Goal: Navigation & Orientation: Find specific page/section

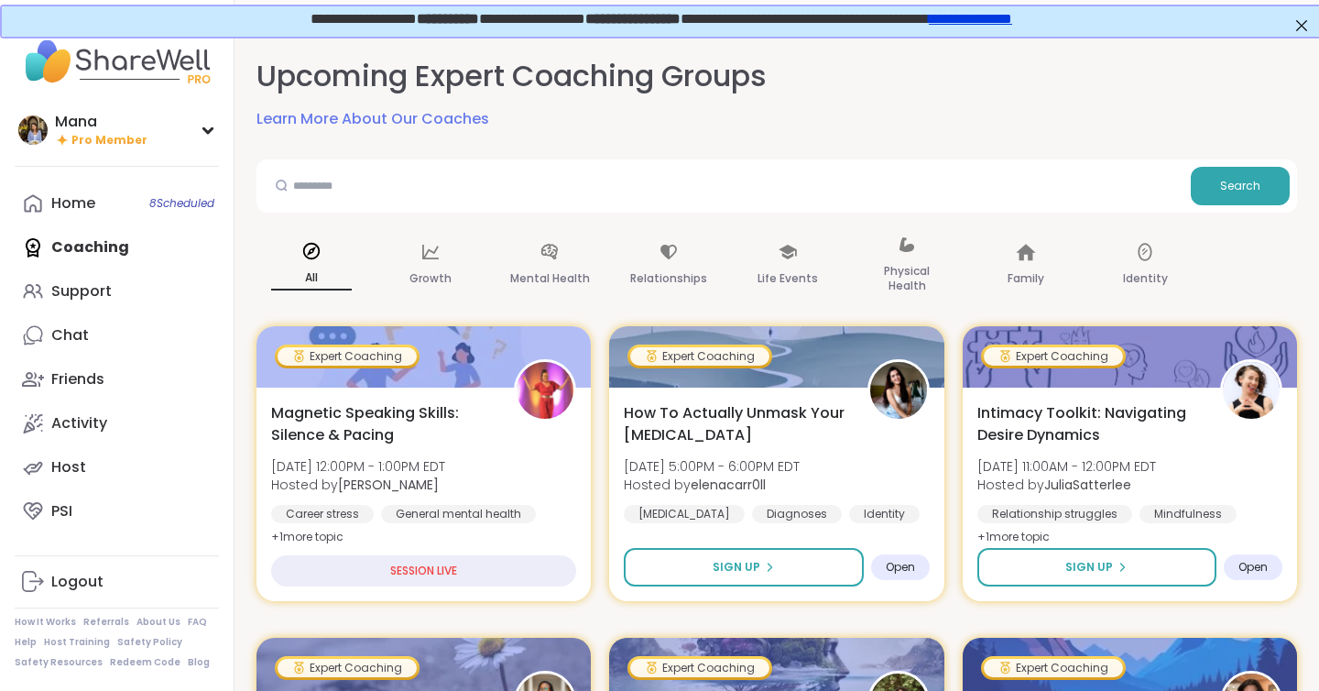
click at [1010, 24] on link "**********" at bounding box center [968, 17] width 83 height 14
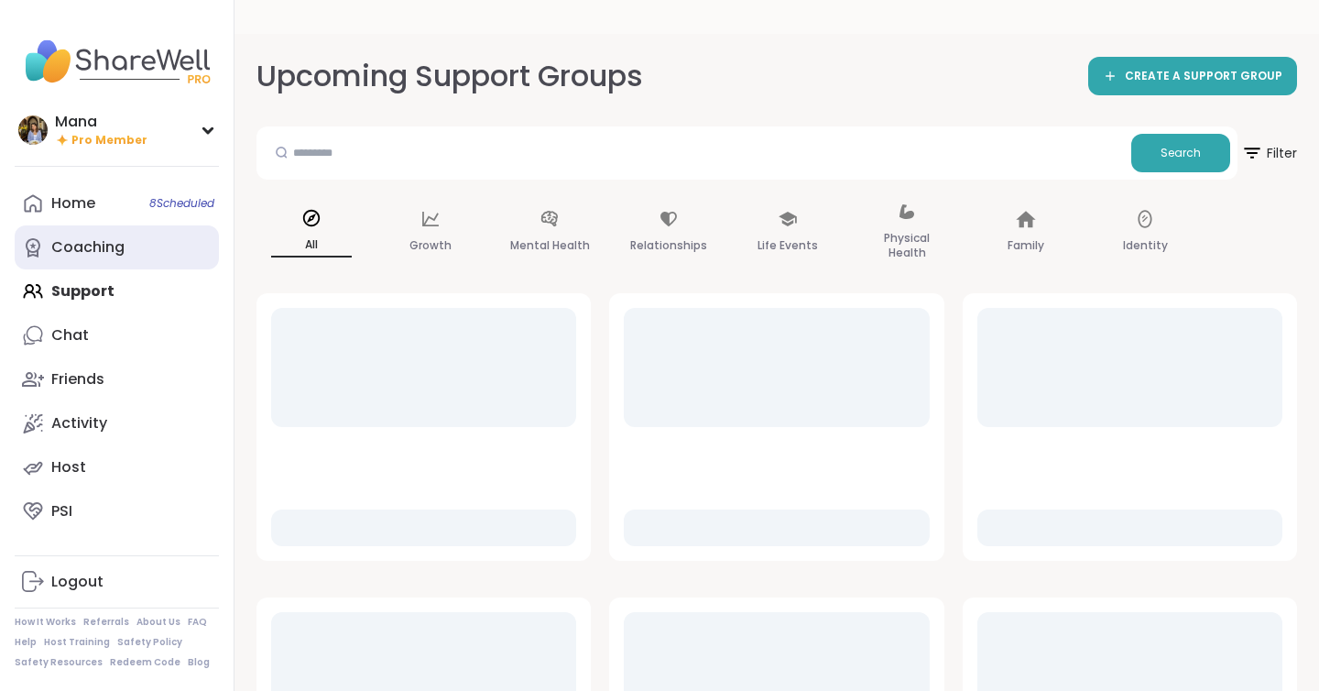
click at [110, 247] on div "Coaching" at bounding box center [87, 247] width 73 height 20
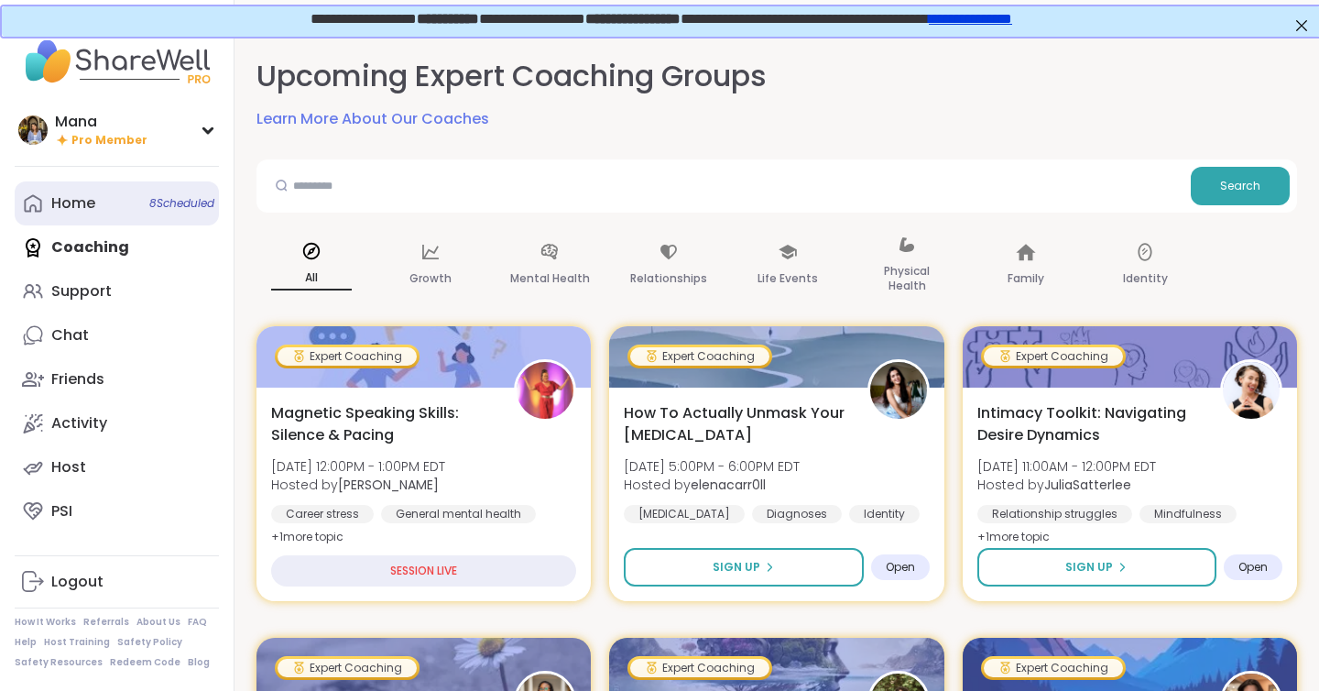
click at [117, 188] on link "Home 8 Scheduled" at bounding box center [117, 203] width 204 height 44
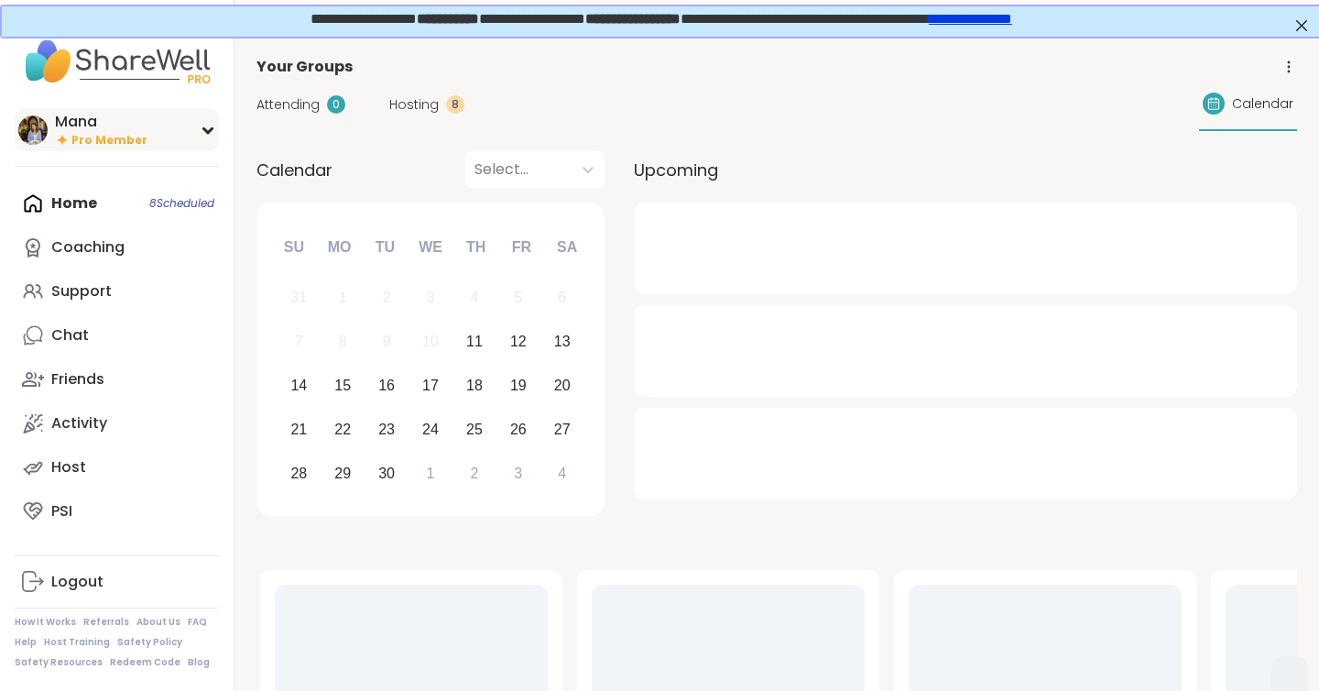
click at [118, 120] on div "Mana" at bounding box center [101, 122] width 93 height 20
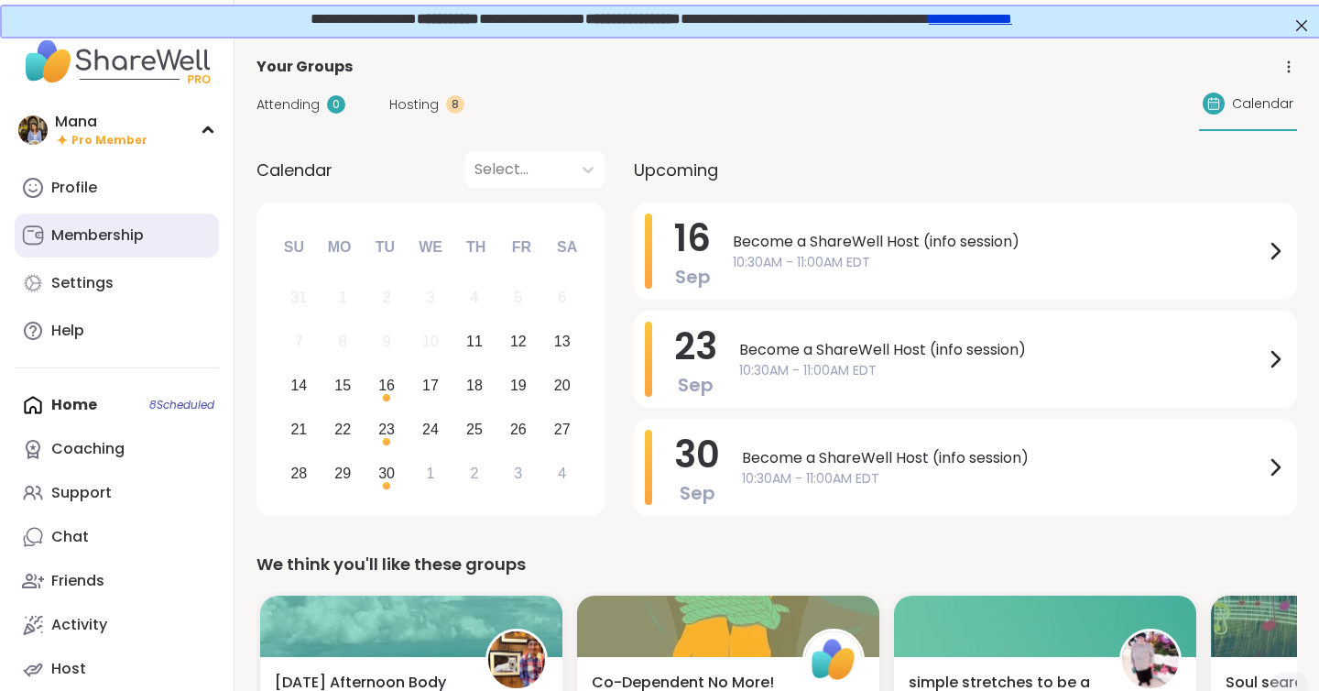
click at [94, 239] on div "Membership" at bounding box center [97, 235] width 93 height 20
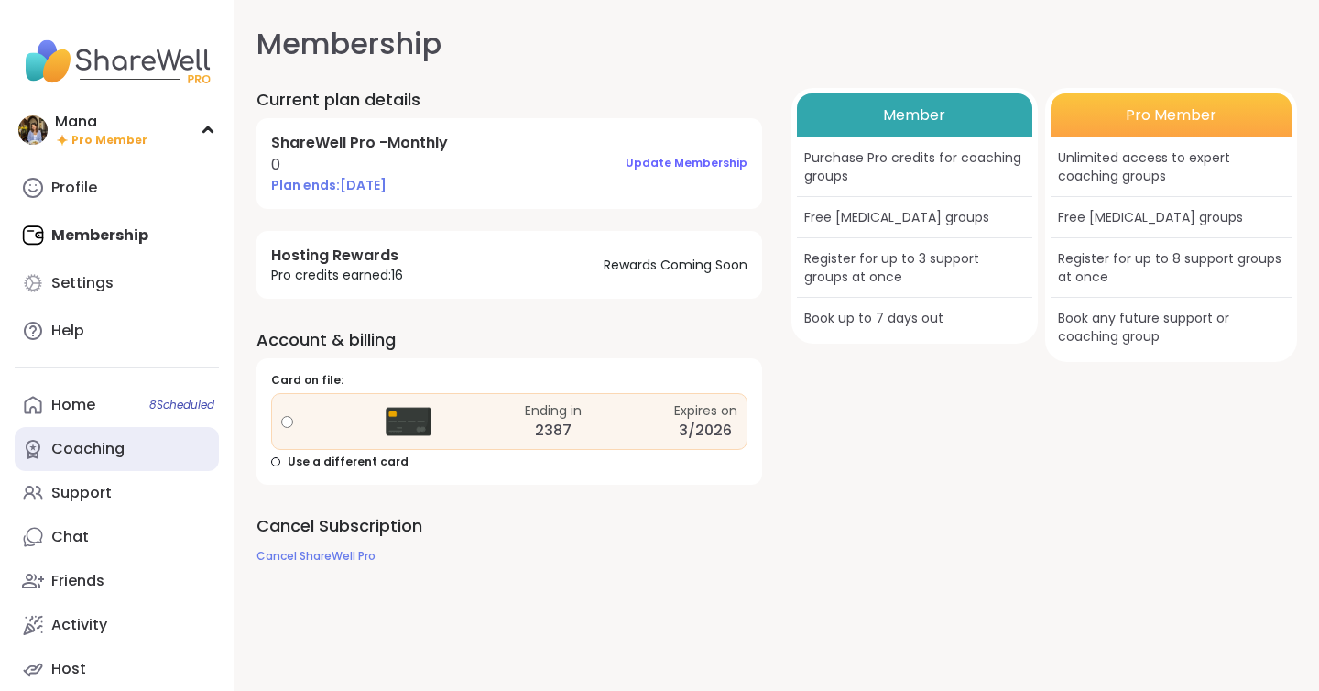
click at [121, 437] on link "Coaching" at bounding box center [117, 449] width 204 height 44
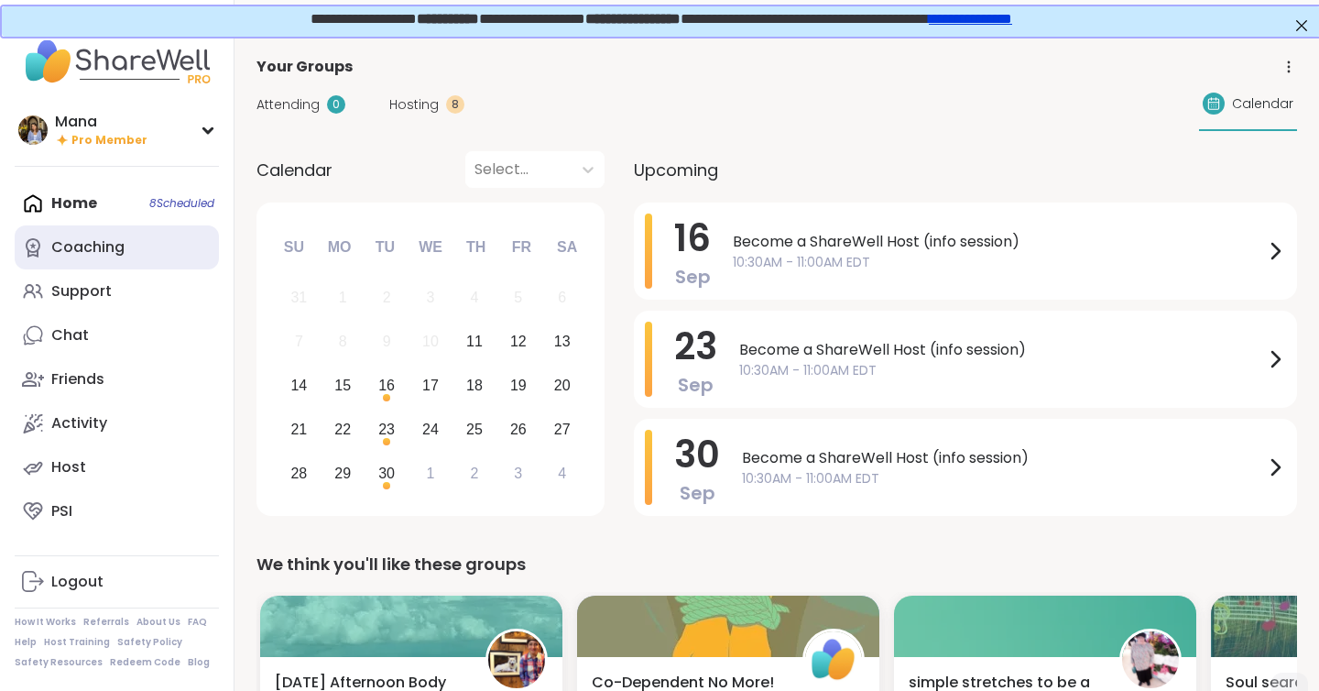
click at [121, 244] on div "Coaching" at bounding box center [87, 247] width 73 height 20
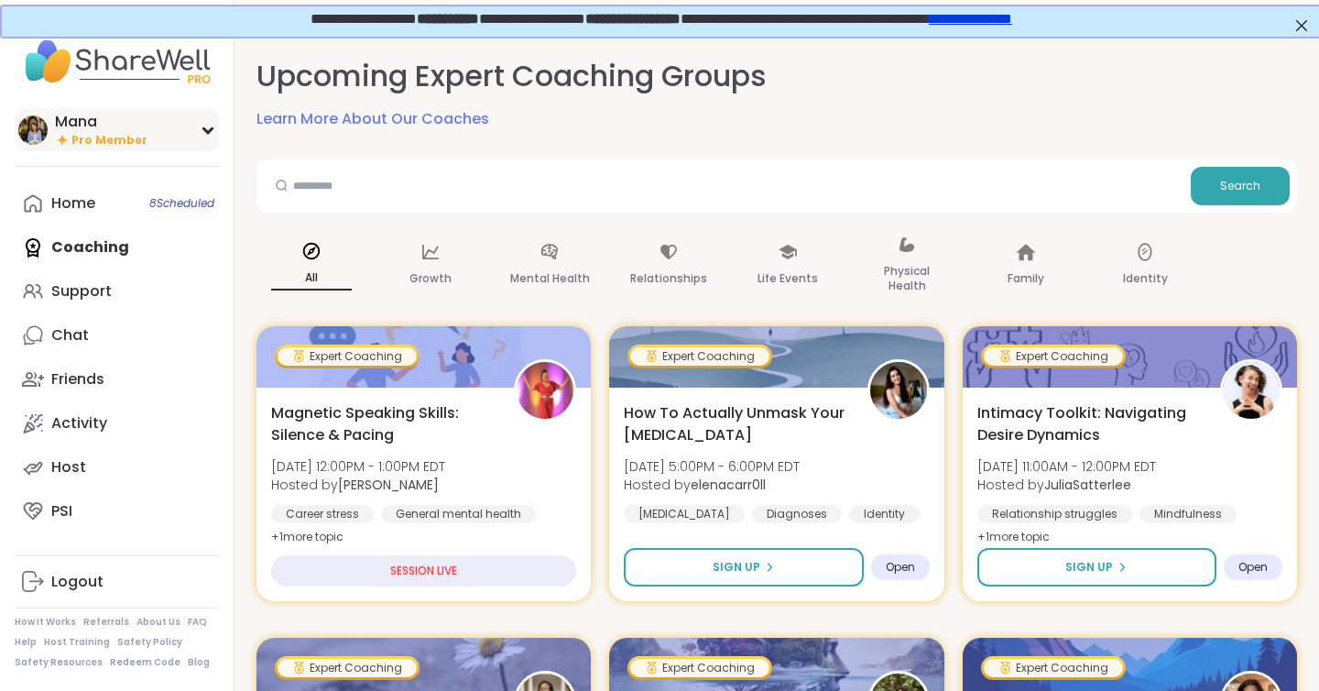
click at [122, 136] on span "Pro Member" at bounding box center [109, 141] width 76 height 16
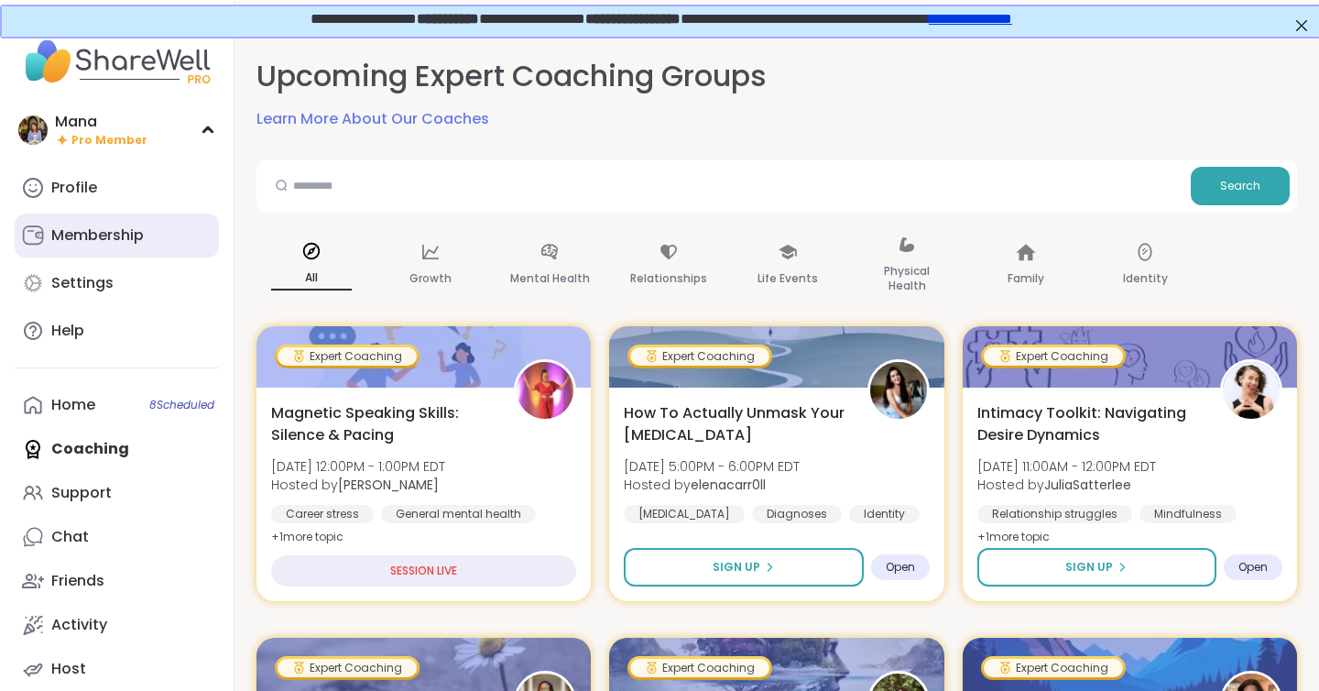
click at [95, 236] on div "Membership" at bounding box center [97, 235] width 93 height 20
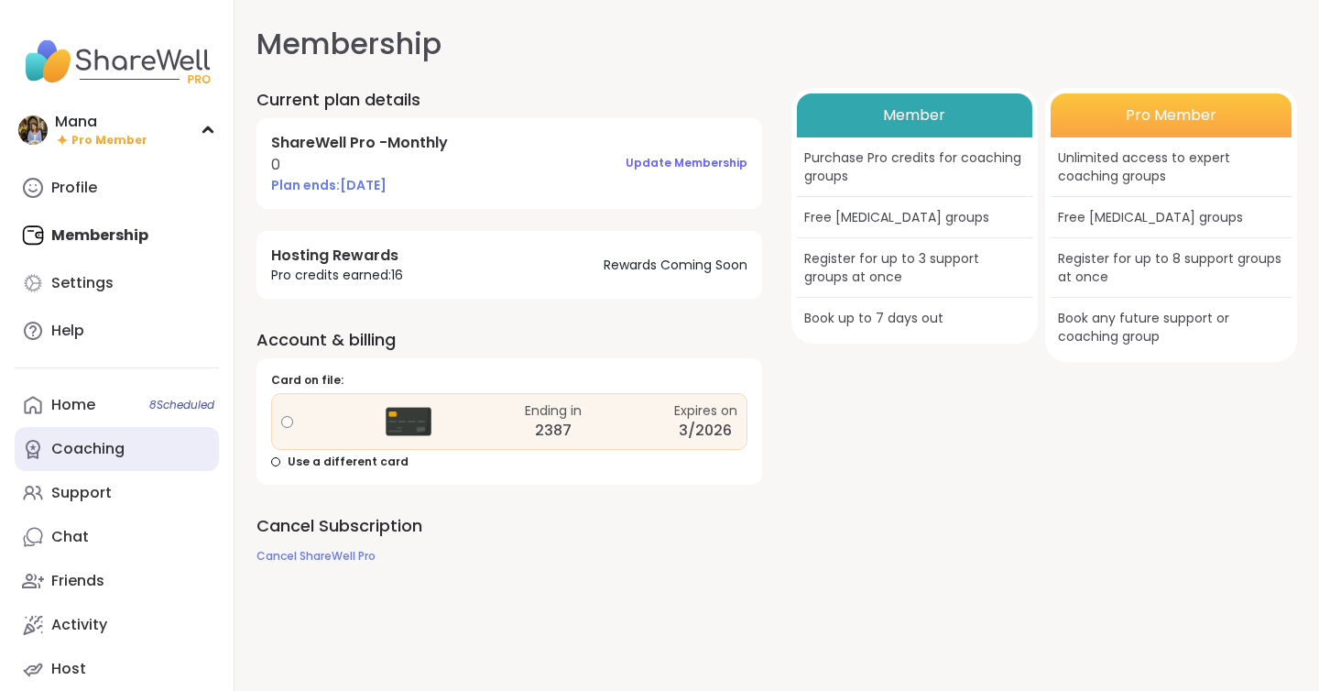
click at [106, 453] on div "Coaching" at bounding box center [87, 449] width 73 height 20
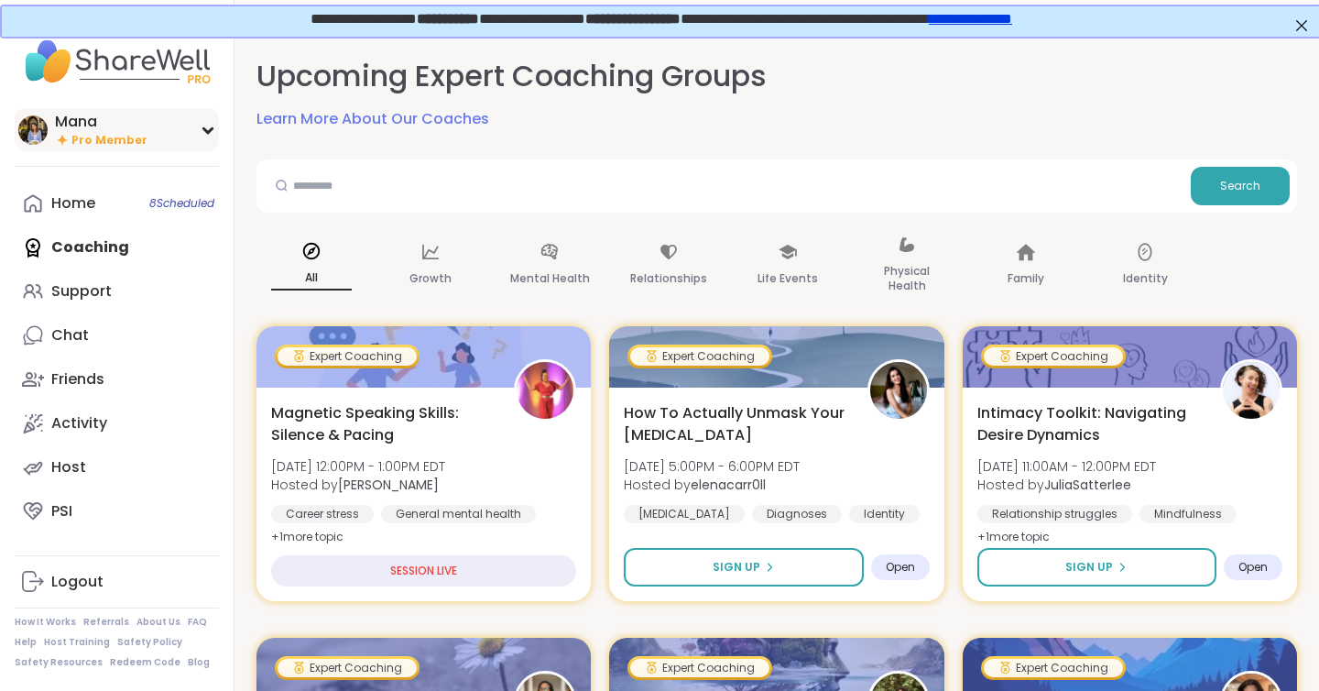
click at [101, 119] on div "Mana" at bounding box center [101, 122] width 93 height 20
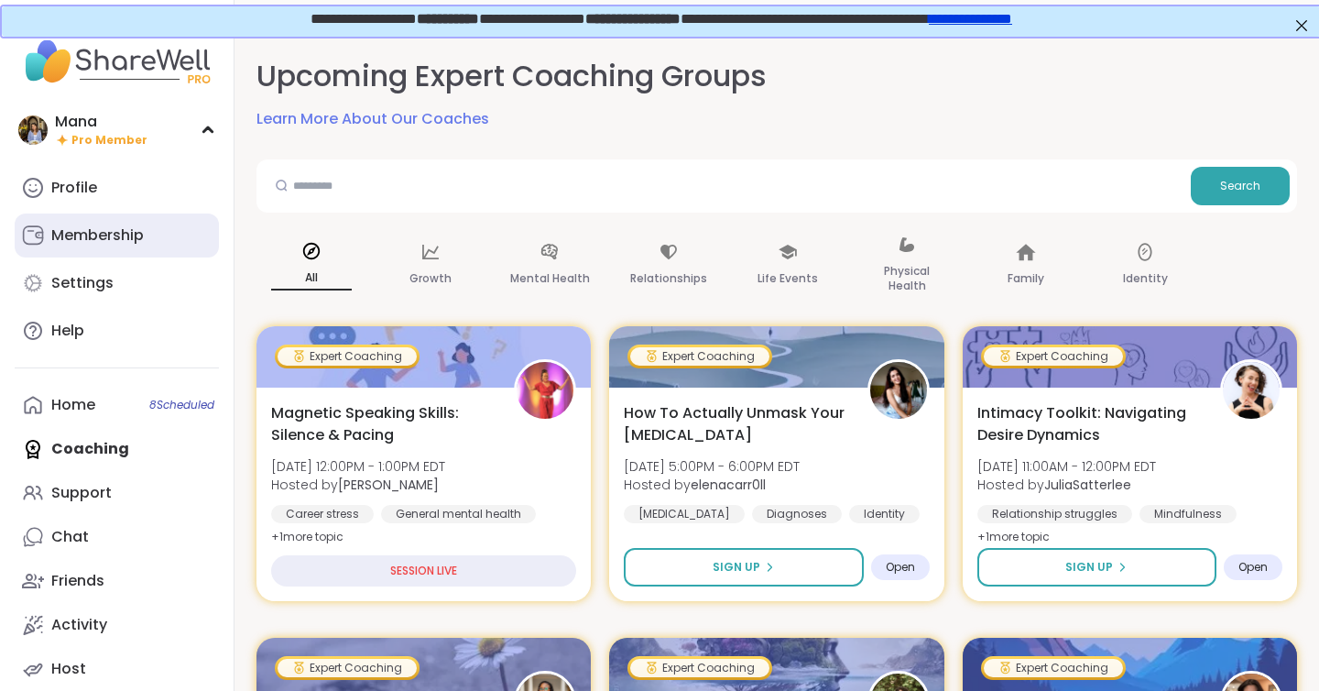
click at [103, 242] on div "Membership" at bounding box center [97, 235] width 93 height 20
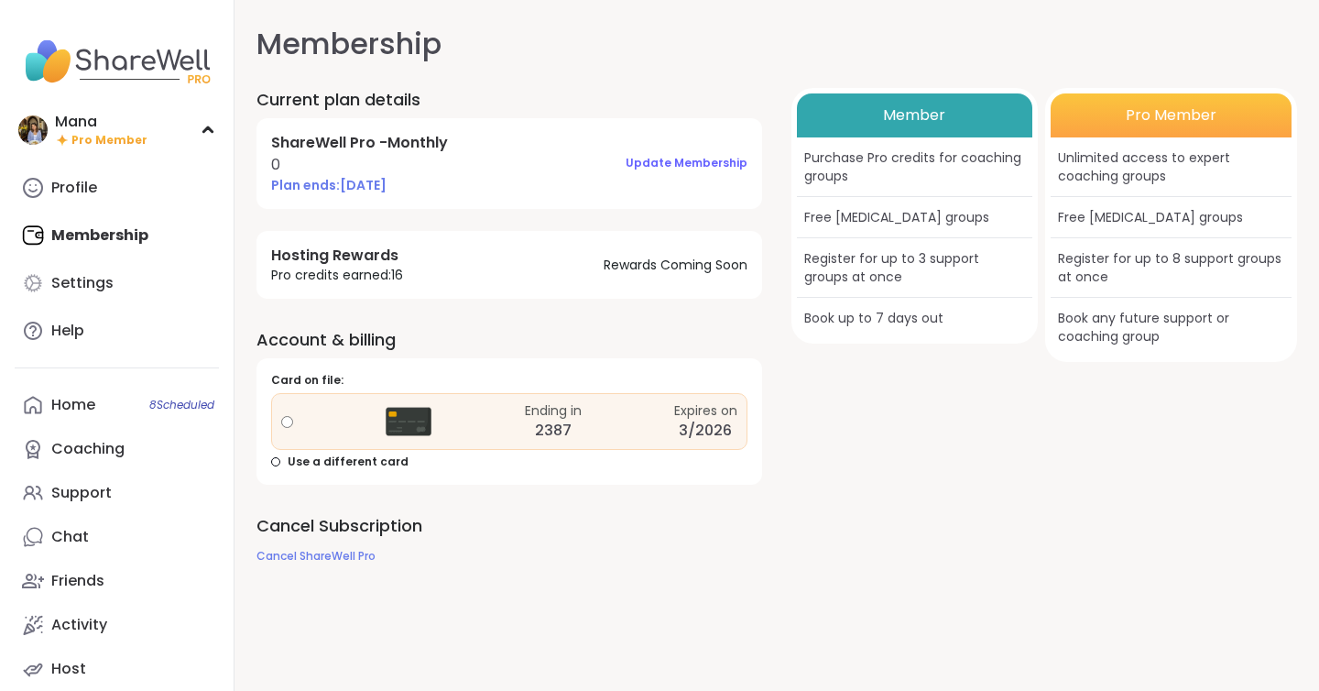
click at [107, 224] on div "Profile Membership Settings Help" at bounding box center [117, 259] width 204 height 187
click at [109, 202] on link "Profile" at bounding box center [117, 188] width 204 height 44
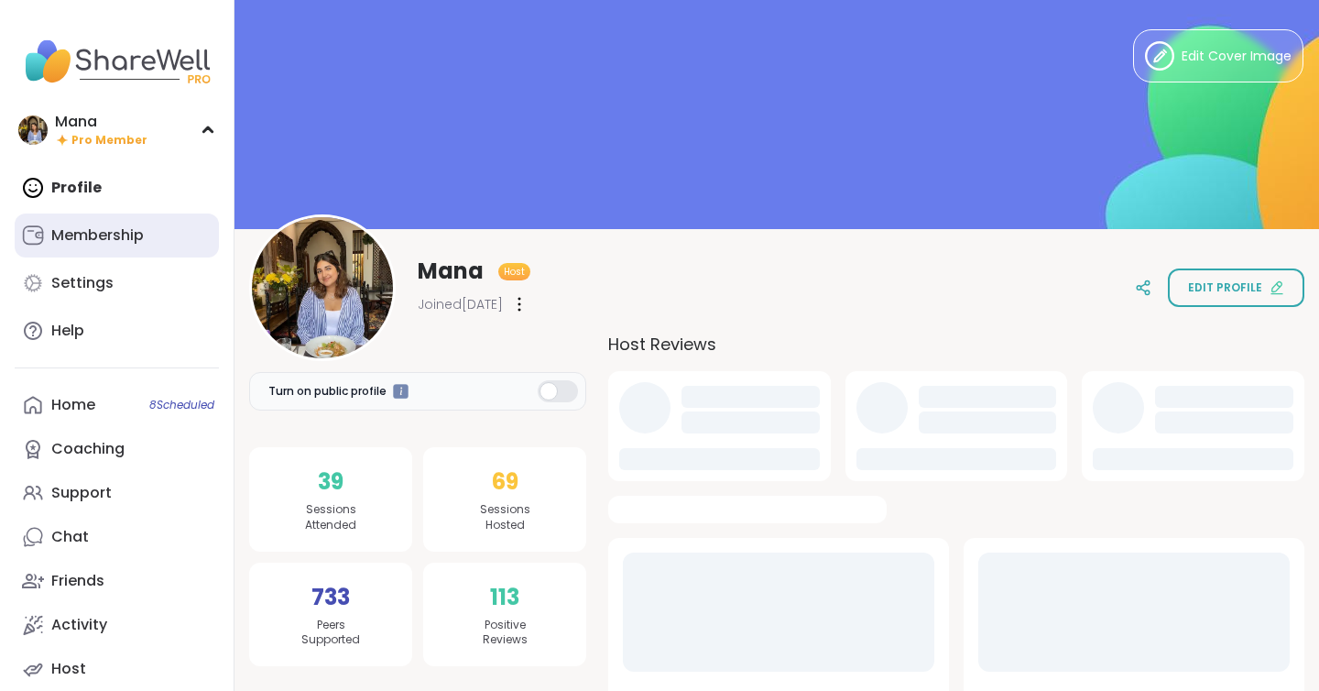
click at [89, 235] on div "Membership" at bounding box center [97, 235] width 93 height 20
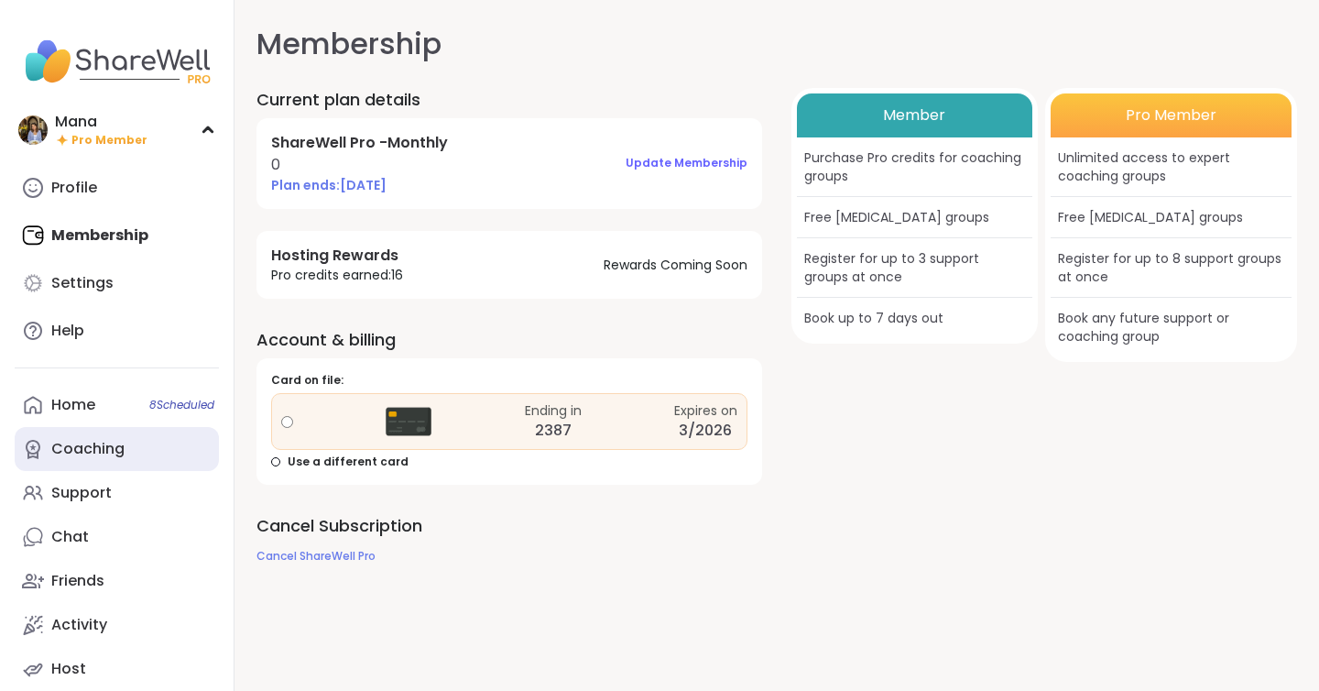
click at [117, 463] on link "Coaching" at bounding box center [117, 449] width 204 height 44
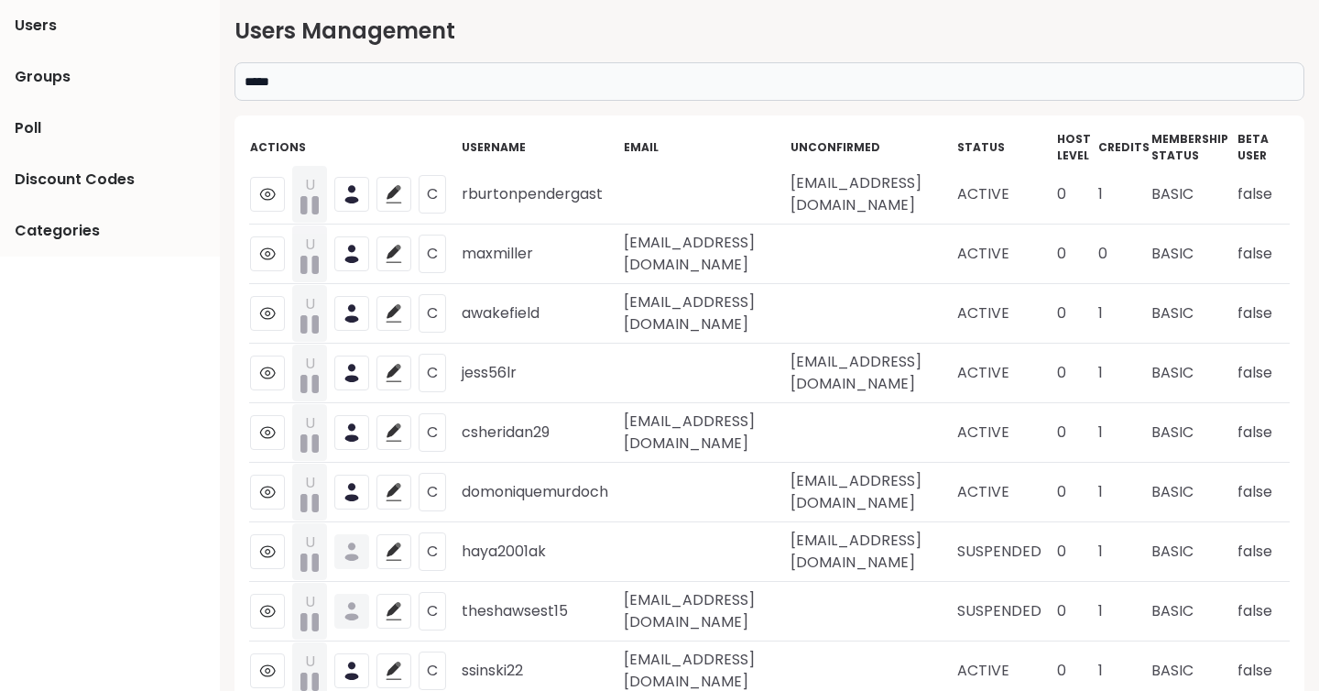
type input "******"
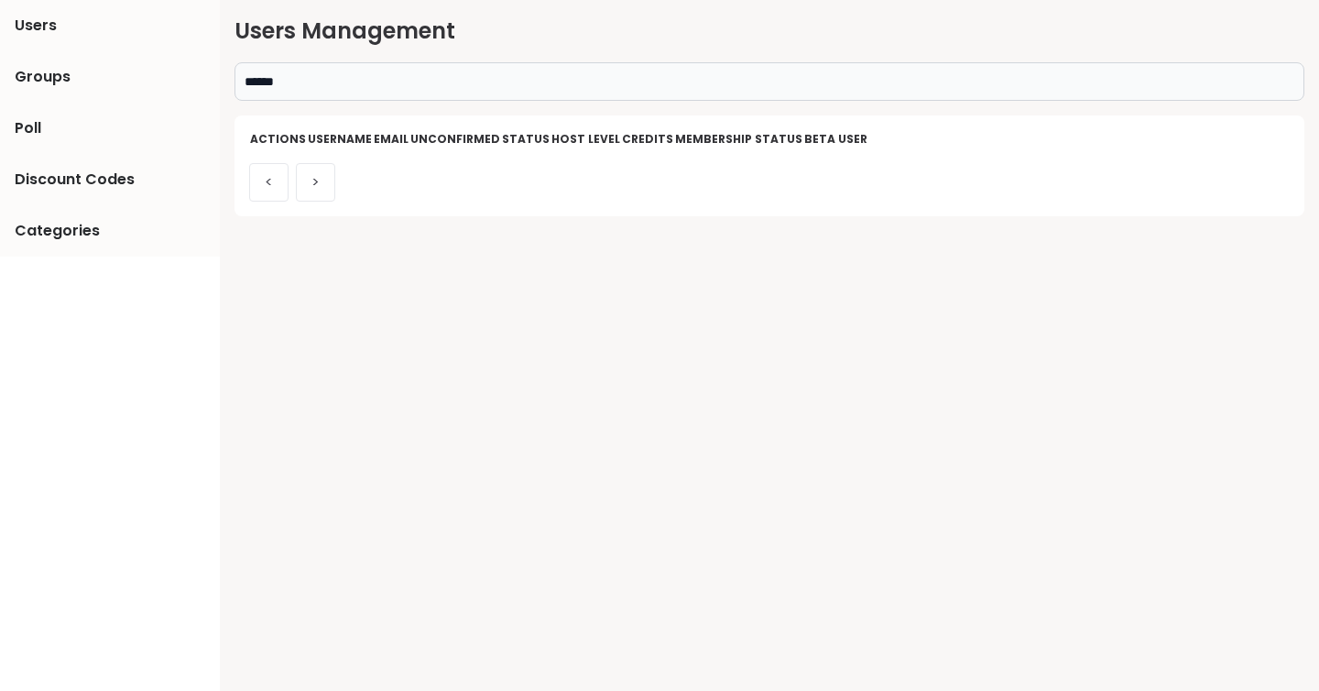
click at [592, 194] on div "< >" at bounding box center [769, 174] width 1041 height 53
click at [498, 73] on input "******" at bounding box center [770, 81] width 1070 height 38
